Goal: Find contact information: Find contact information

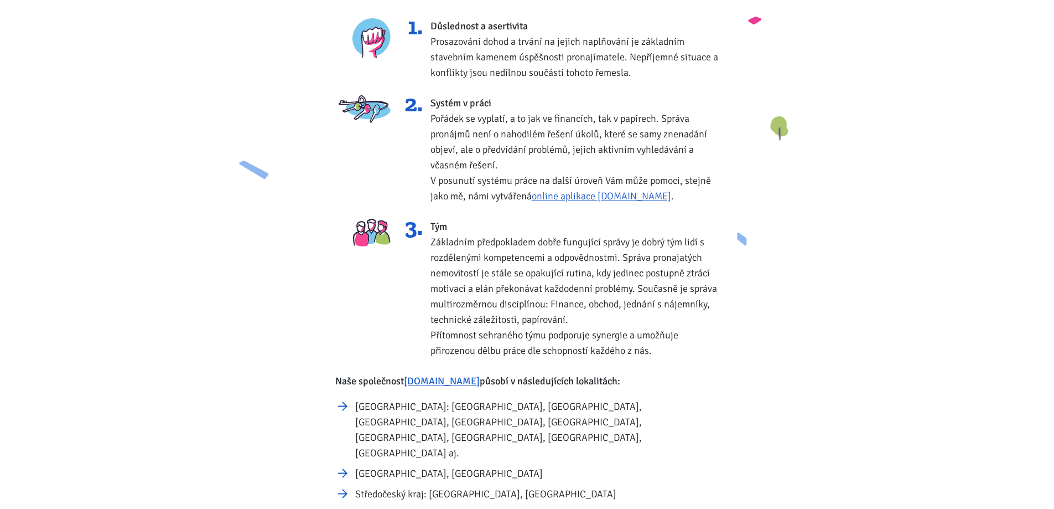
scroll to position [553, 0]
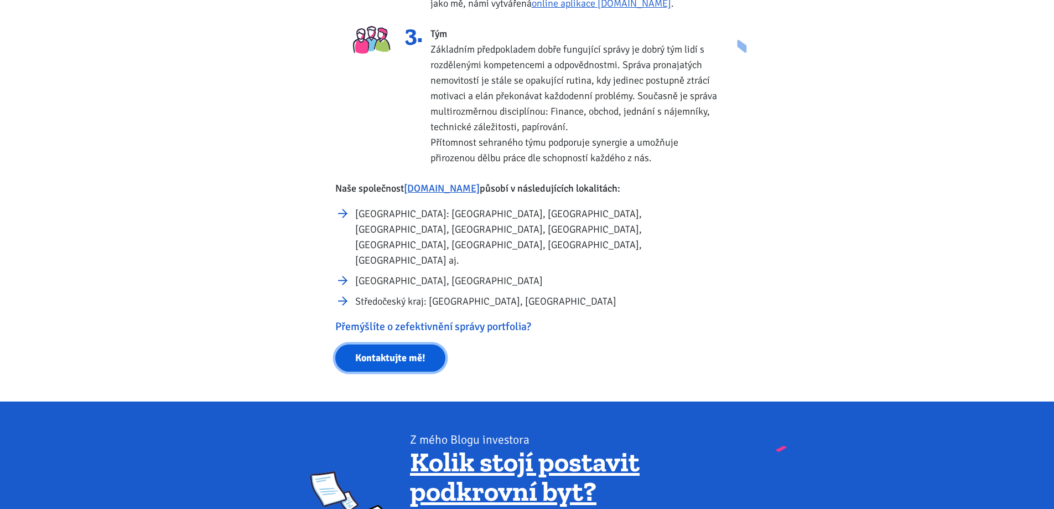
click at [379, 344] on link "Kontaktujte mě!" at bounding box center [390, 357] width 110 height 27
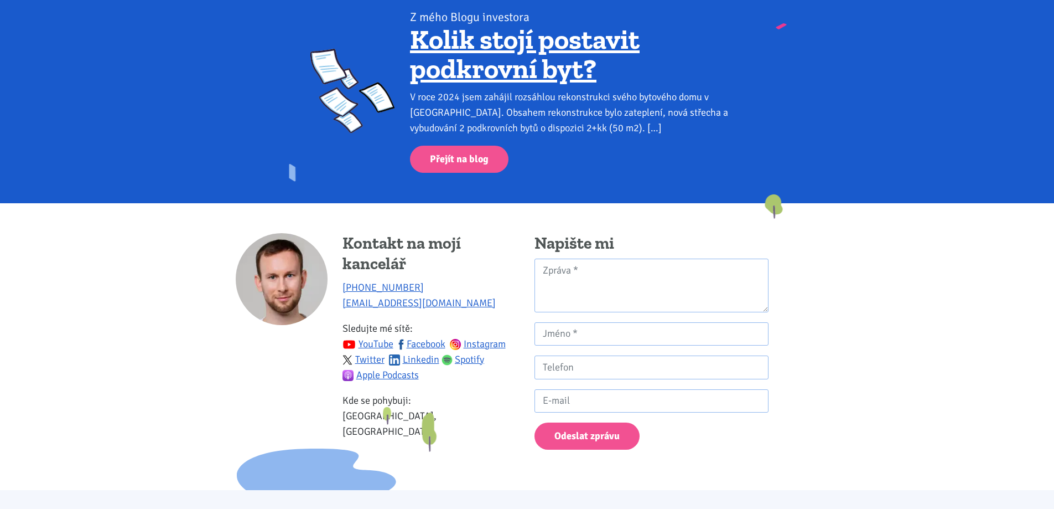
scroll to position [997, 0]
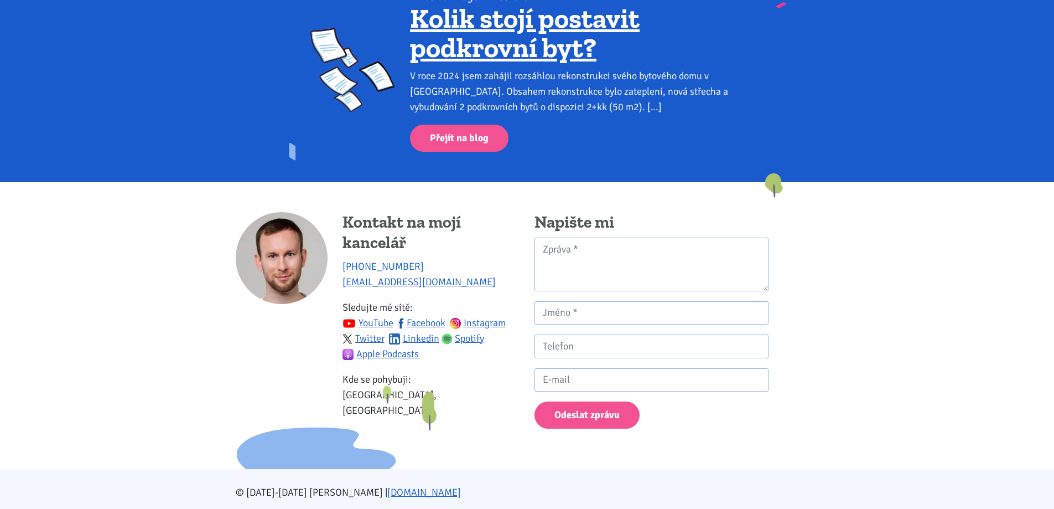
drag, startPoint x: 434, startPoint y: 234, endPoint x: 344, endPoint y: 232, distance: 90.2
click at [344, 258] on p "[PHONE_NUMBER] [EMAIL_ADDRESS][DOMAIN_NAME]" at bounding box center [431, 273] width 177 height 31
copy link "[PHONE_NUMBER]"
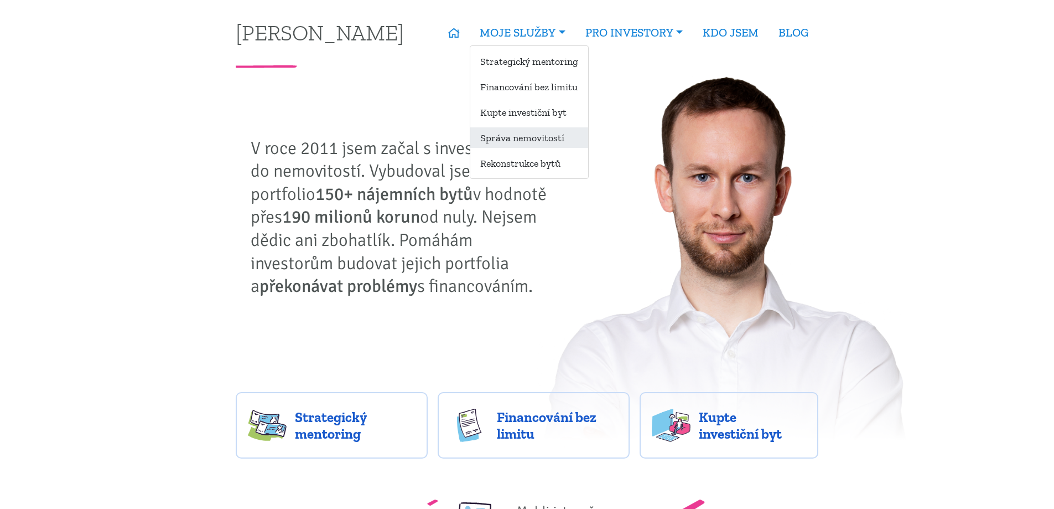
click at [506, 138] on link "Správa nemovitostí" at bounding box center [529, 137] width 118 height 20
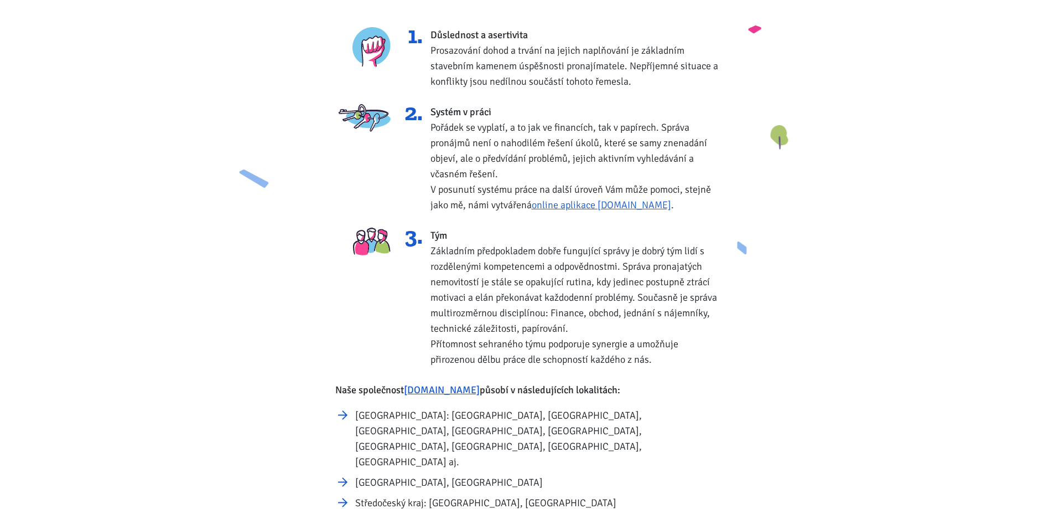
scroll to position [461, 0]
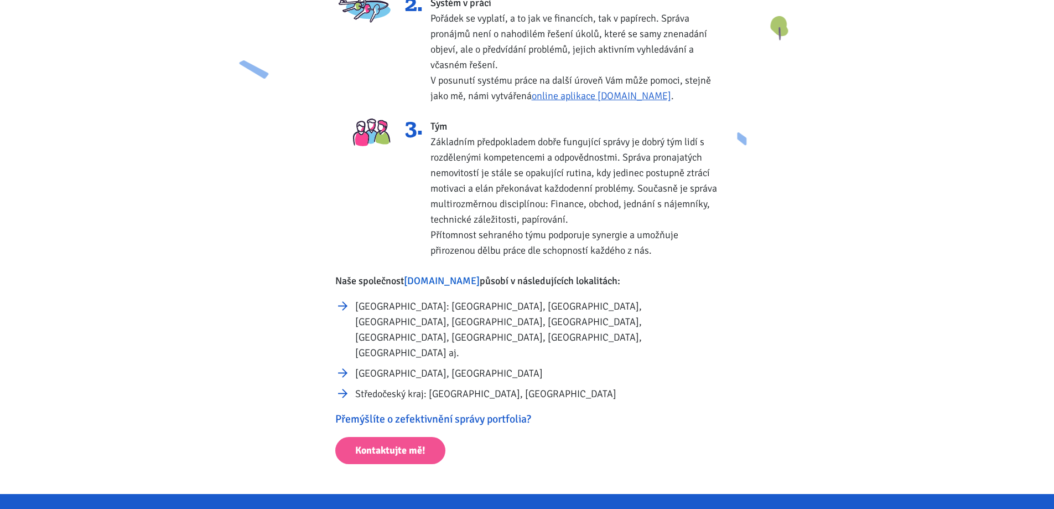
click at [428, 277] on link "[DOMAIN_NAME]" at bounding box center [442, 280] width 76 height 12
